Goal: Check status: Check status

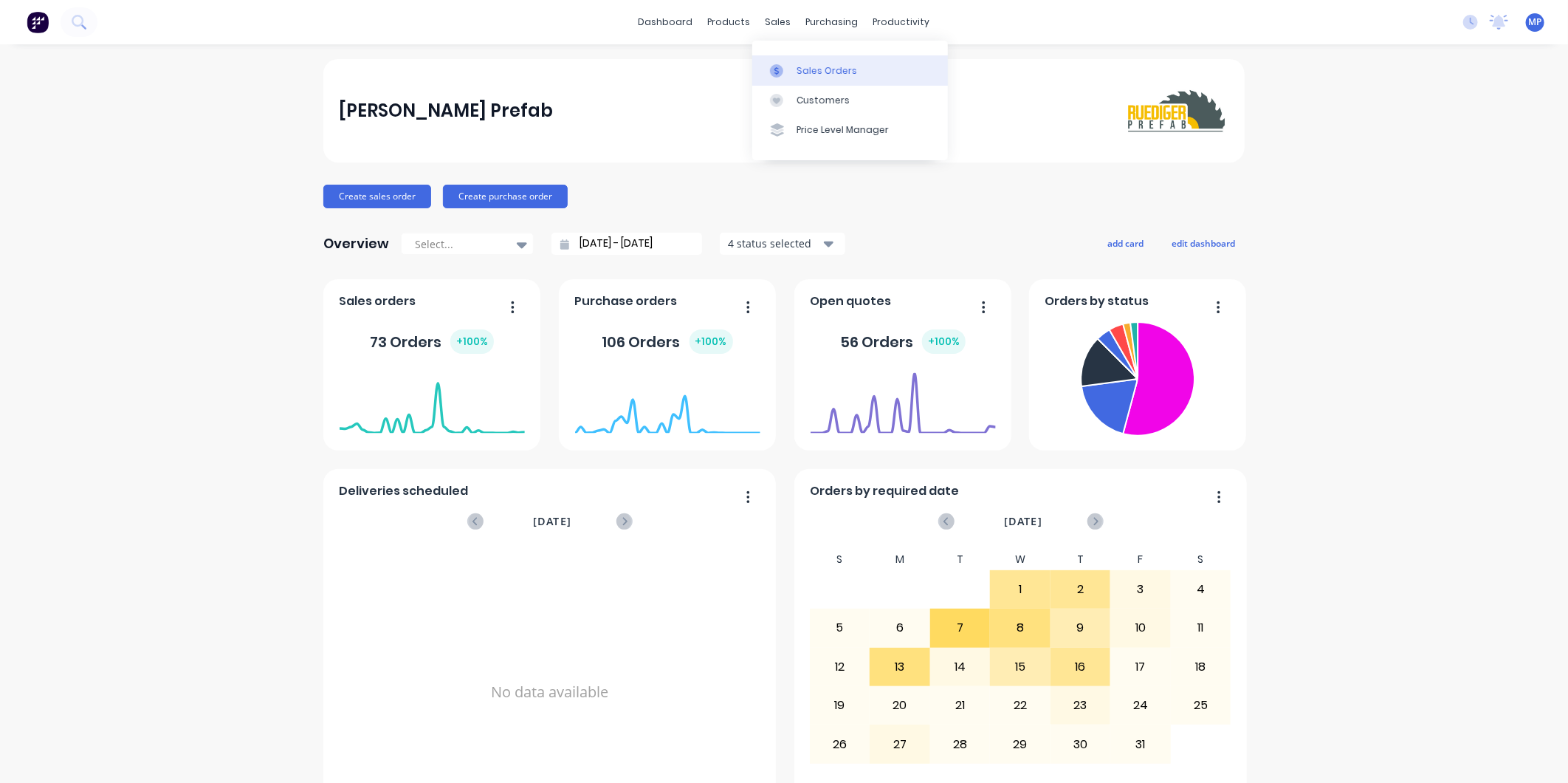
click at [775, 66] on icon at bounding box center [776, 71] width 13 height 13
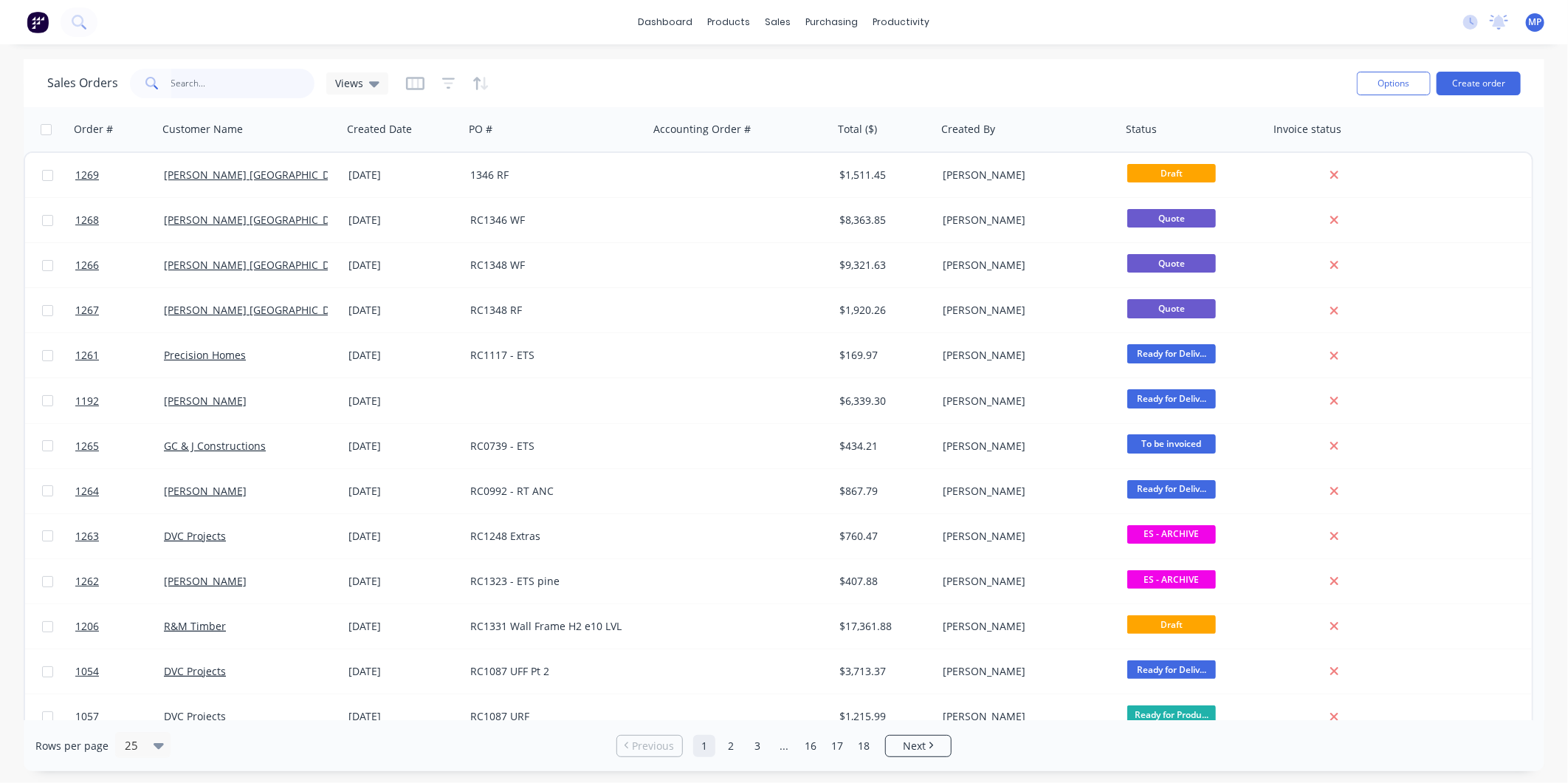
click at [192, 81] on input "text" at bounding box center [242, 83] width 144 height 29
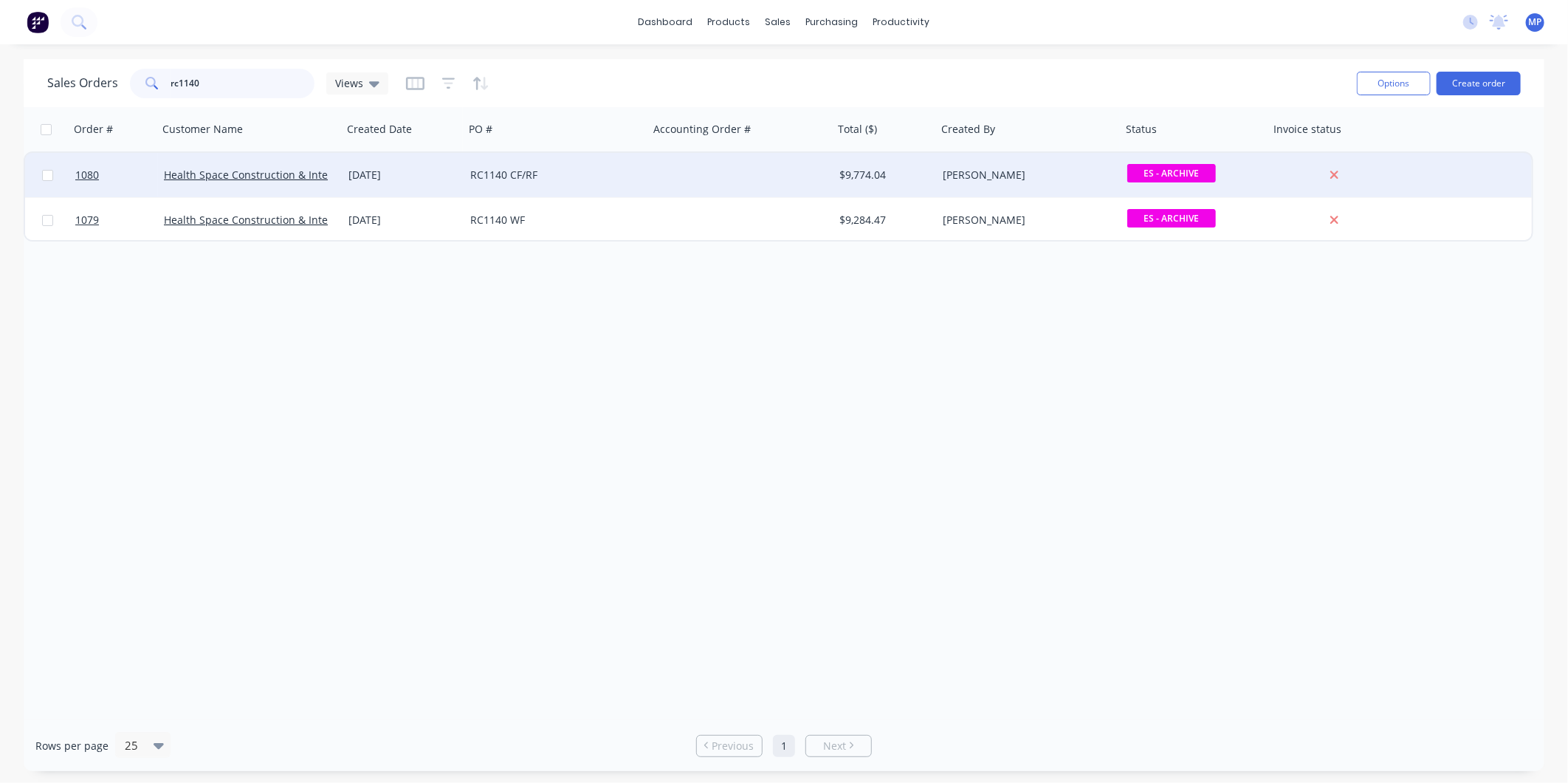
type input "rc1140"
click at [581, 170] on div "RC1140 CF/RF" at bounding box center [552, 175] width 164 height 15
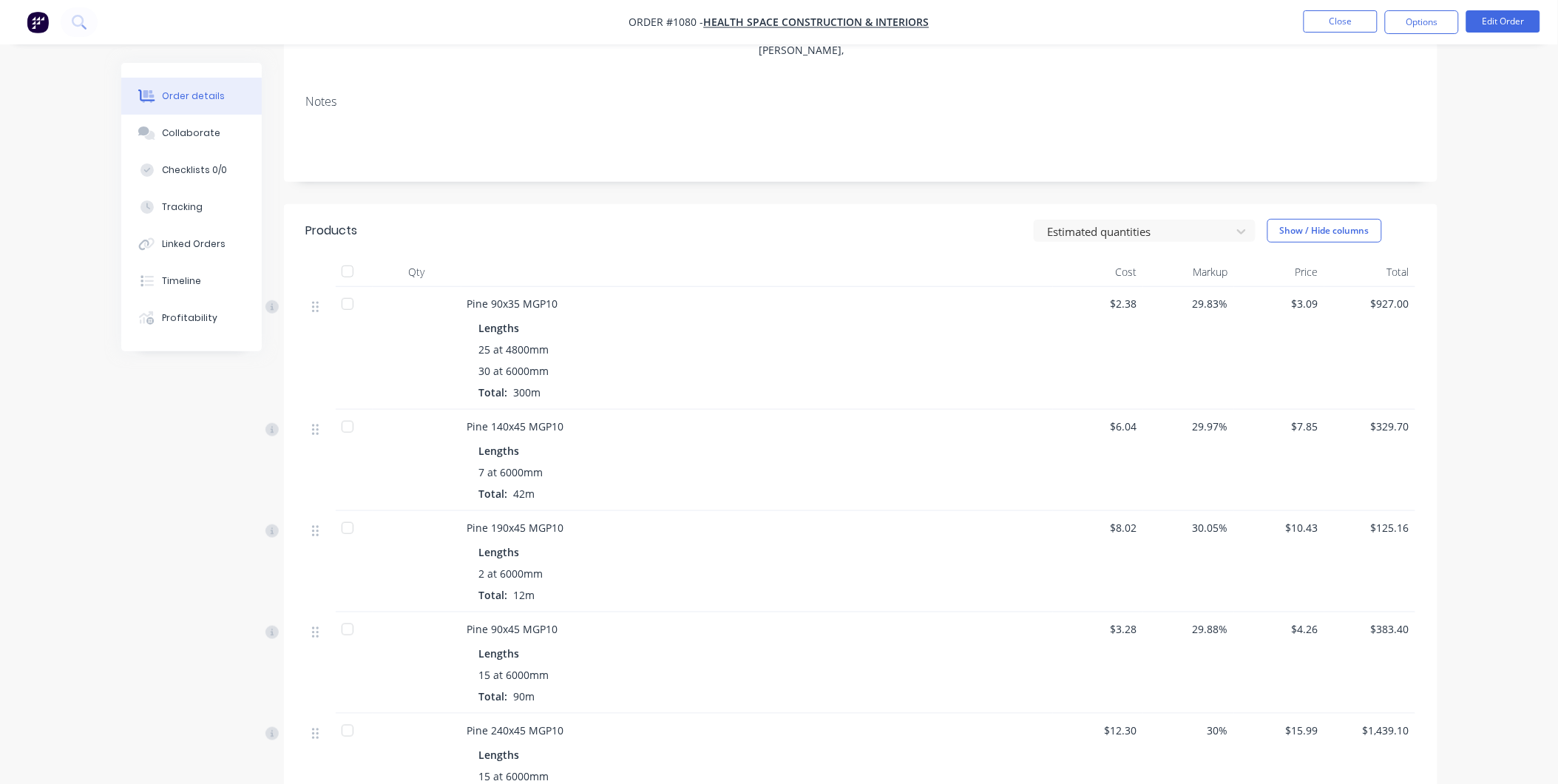
scroll to position [246, 0]
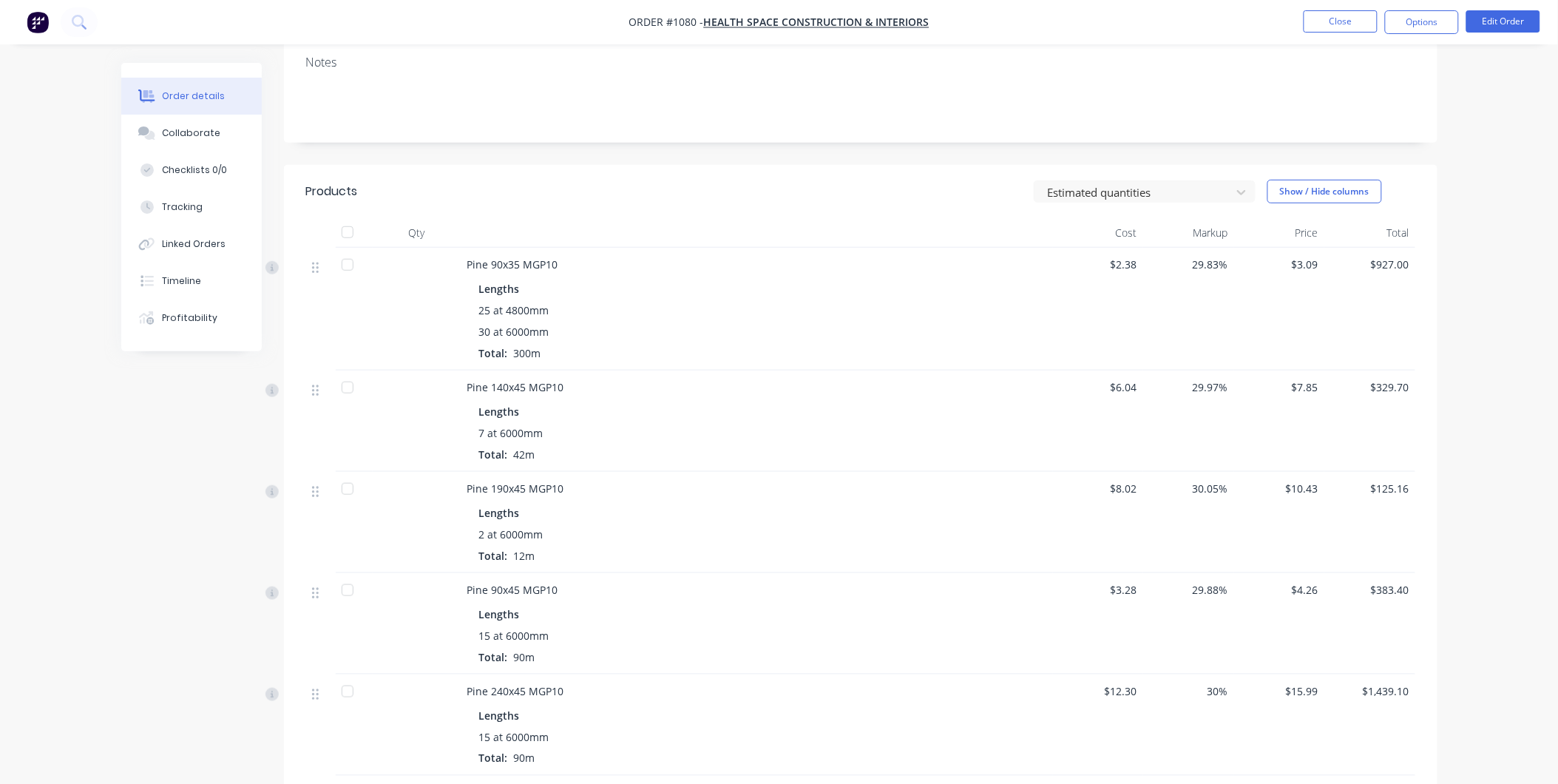
click at [898, 480] on div "Pine 190x45 MGP10" at bounding box center [757, 488] width 580 height 16
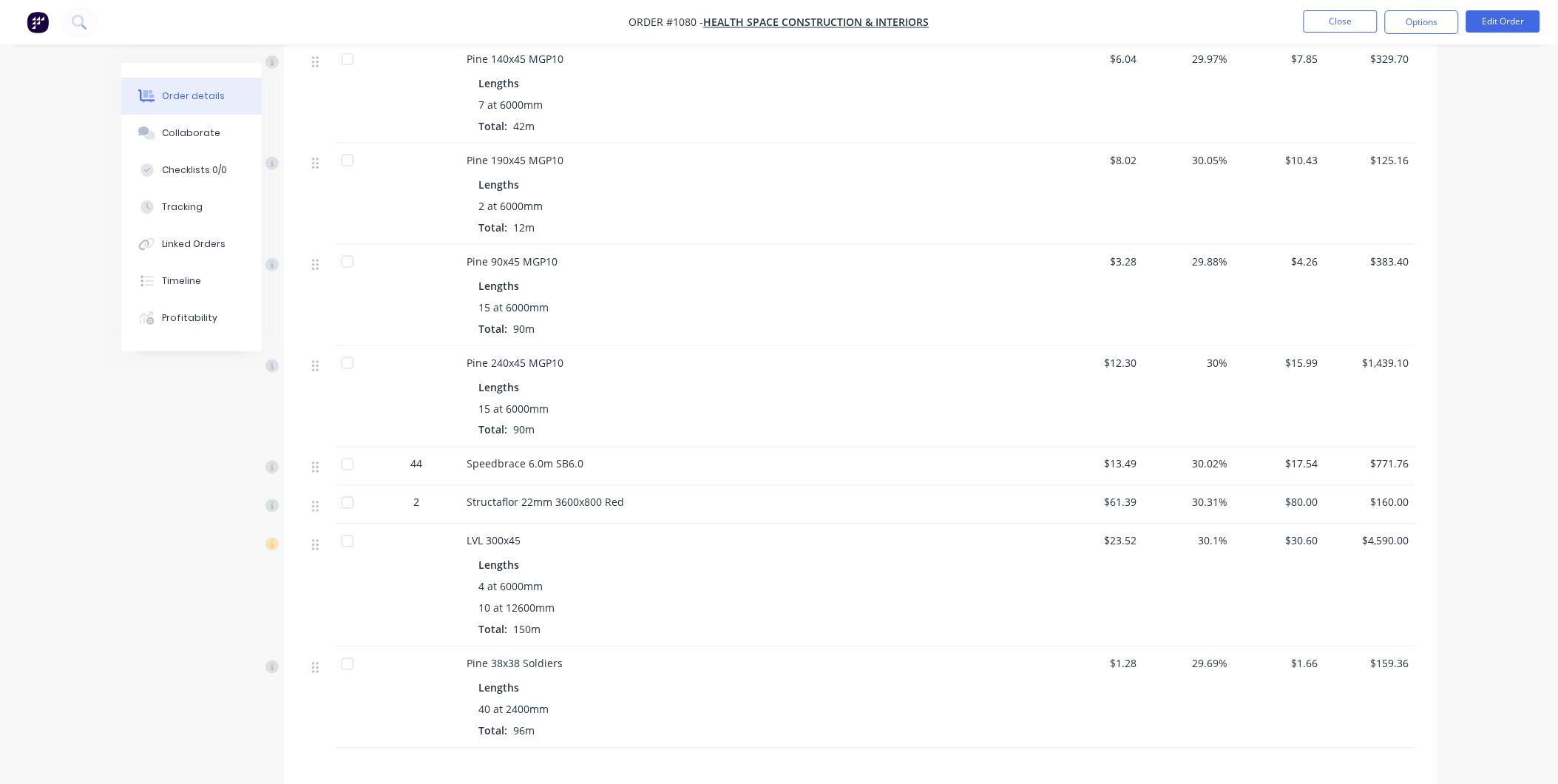
scroll to position [0, 0]
